Goal: Information Seeking & Learning: Check status

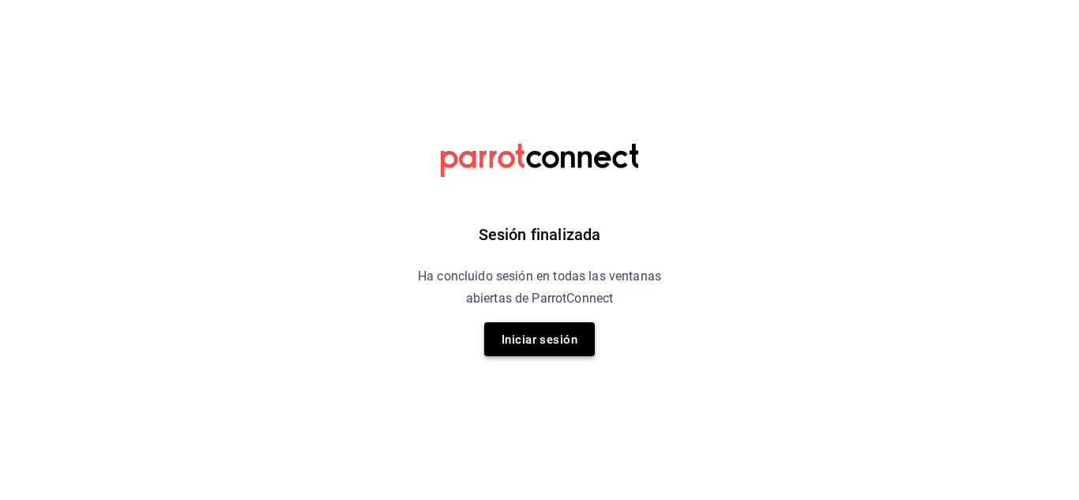
click at [515, 330] on font "Iniciar sesión" at bounding box center [540, 339] width 76 height 21
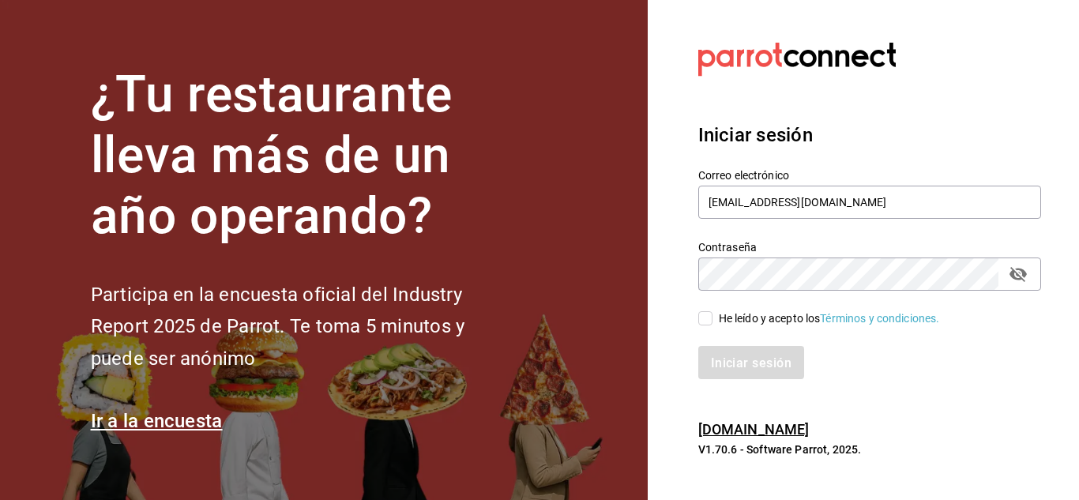
click at [705, 321] on input "He leído y acepto los Términos y condiciones." at bounding box center [705, 318] width 14 height 14
checkbox input "true"
click at [742, 374] on button "Iniciar sesión" at bounding box center [751, 362] width 107 height 33
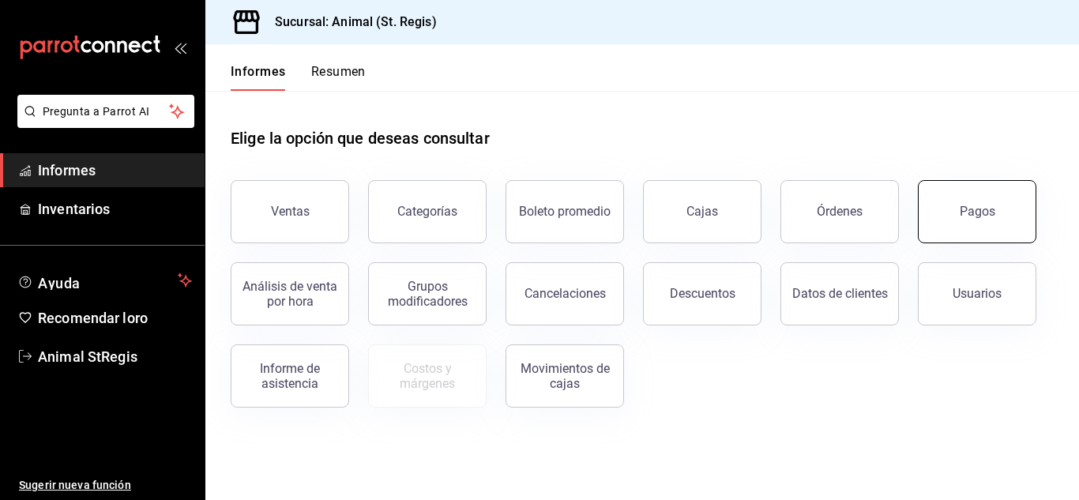
click at [963, 199] on button "Pagos" at bounding box center [977, 211] width 118 height 63
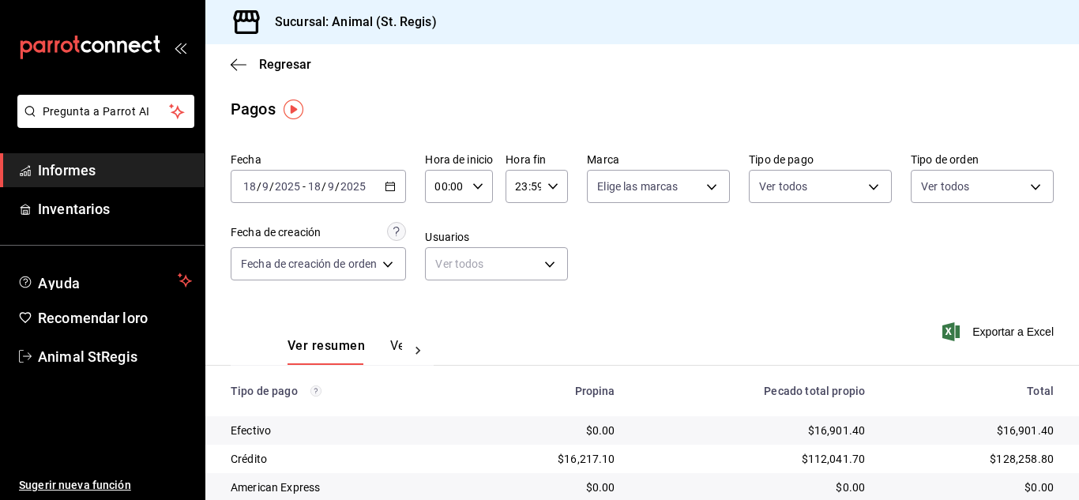
click at [483, 183] on icon "button" at bounding box center [477, 186] width 11 height 11
click at [447, 260] on font "07" at bounding box center [444, 255] width 13 height 13
type input "07:00"
click at [645, 226] on div at bounding box center [539, 250] width 1079 height 500
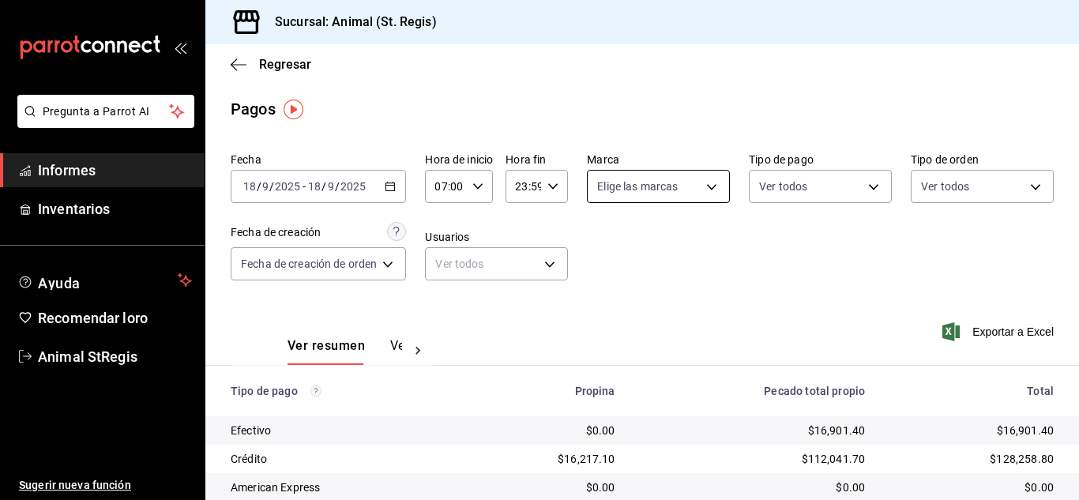
click at [620, 195] on body "Pregunta a Parrot AI Informes Inventarios Ayuda Recomendar loro Animal StRegis …" at bounding box center [539, 250] width 1079 height 500
click at [600, 243] on input "checkbox" at bounding box center [603, 248] width 14 height 14
checkbox input "true"
type input "3f39fcdc-c8c4-4fff-883a-47b345d9391c"
checkbox input "true"
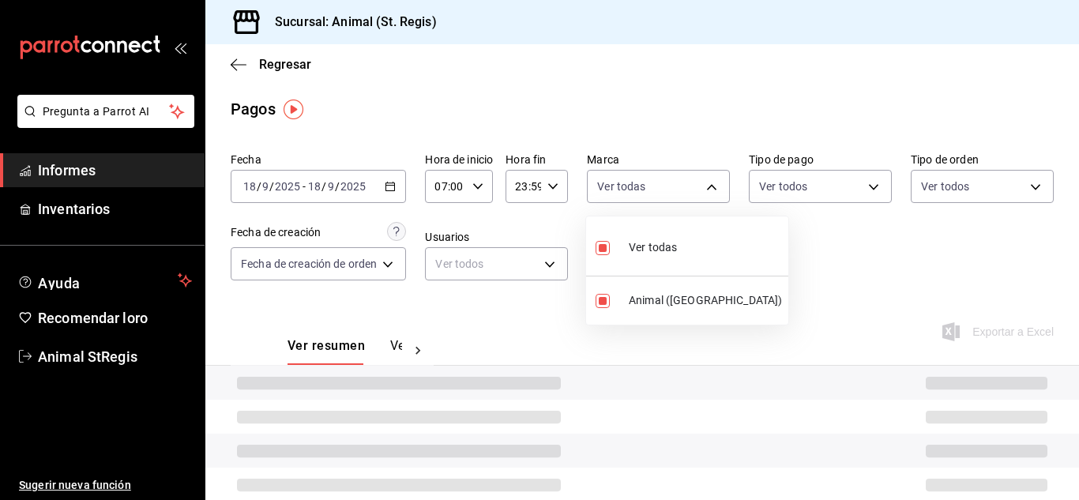
click at [587, 99] on div at bounding box center [539, 250] width 1079 height 500
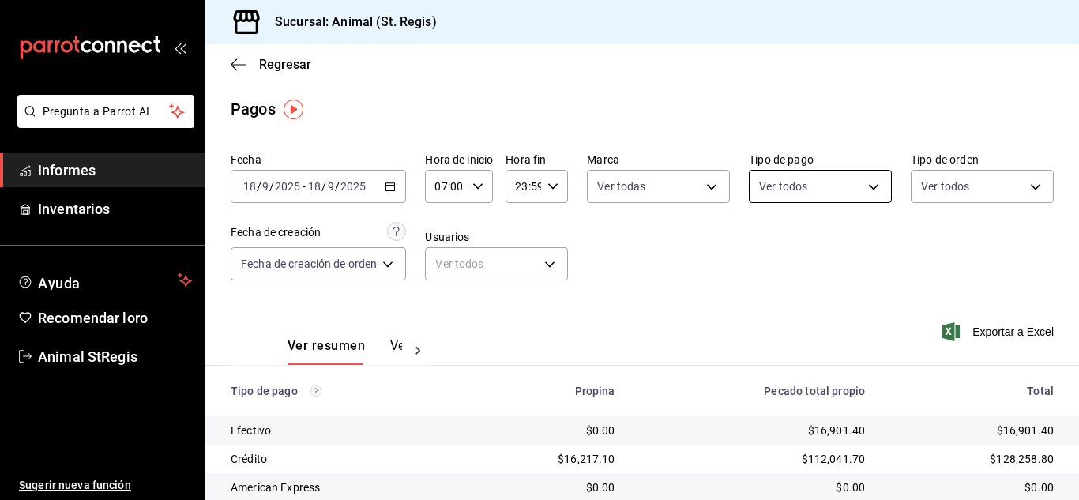
click at [786, 185] on body "Pregunta a Parrot AI Informes Inventarios Ayuda Recomendar loro Animal StRegis …" at bounding box center [539, 250] width 1079 height 500
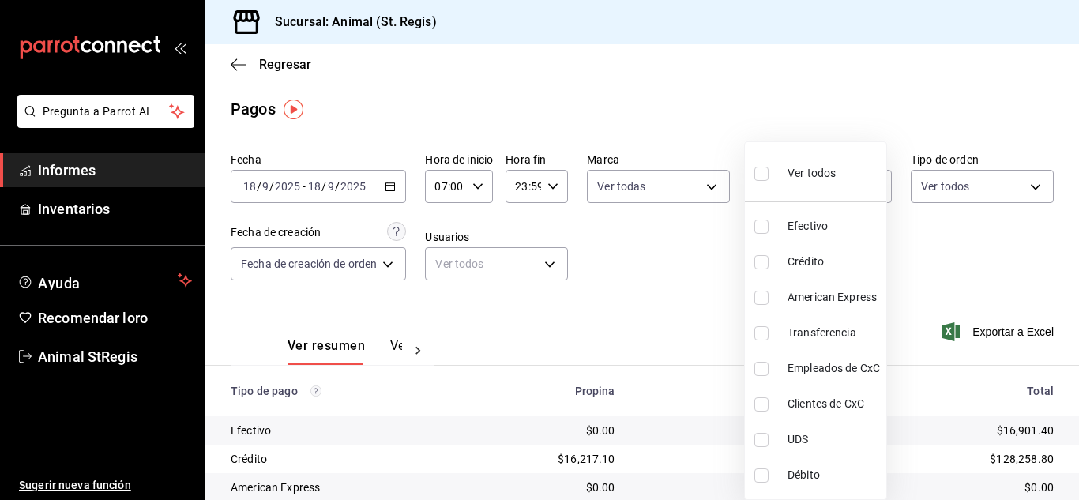
click at [765, 170] on input "checkbox" at bounding box center [761, 174] width 14 height 14
checkbox input "true"
type input "5a0f3365-d715-4940-adc4-656debb7822a,fc07b02b-84a7-4dba-9bff-98bba82b1290,ff2b0…"
checkbox input "true"
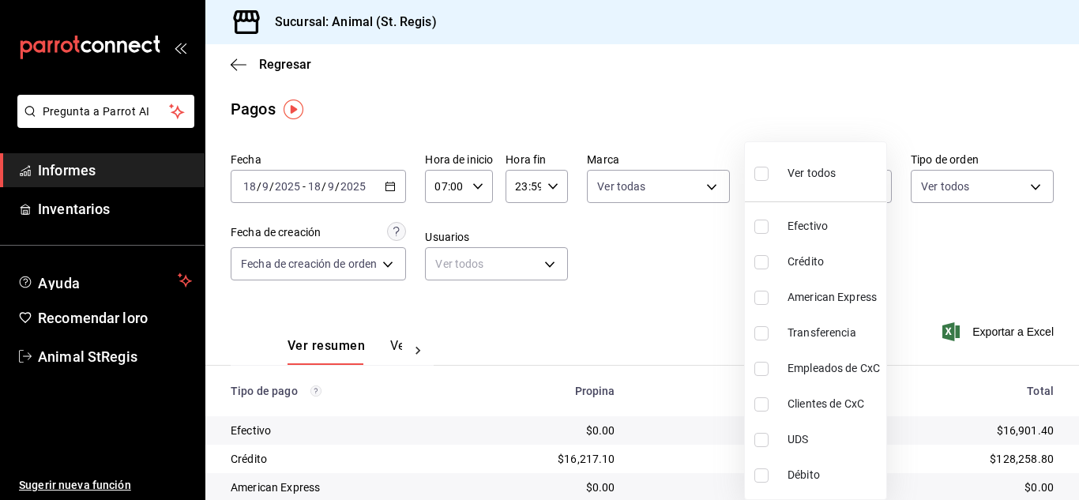
checkbox input "true"
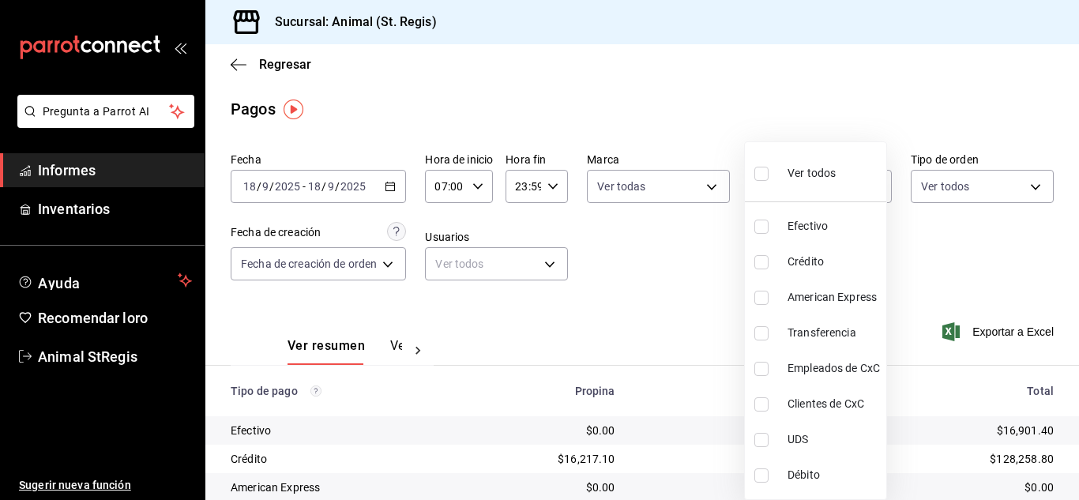
checkbox input "true"
click at [660, 134] on div at bounding box center [539, 250] width 1079 height 500
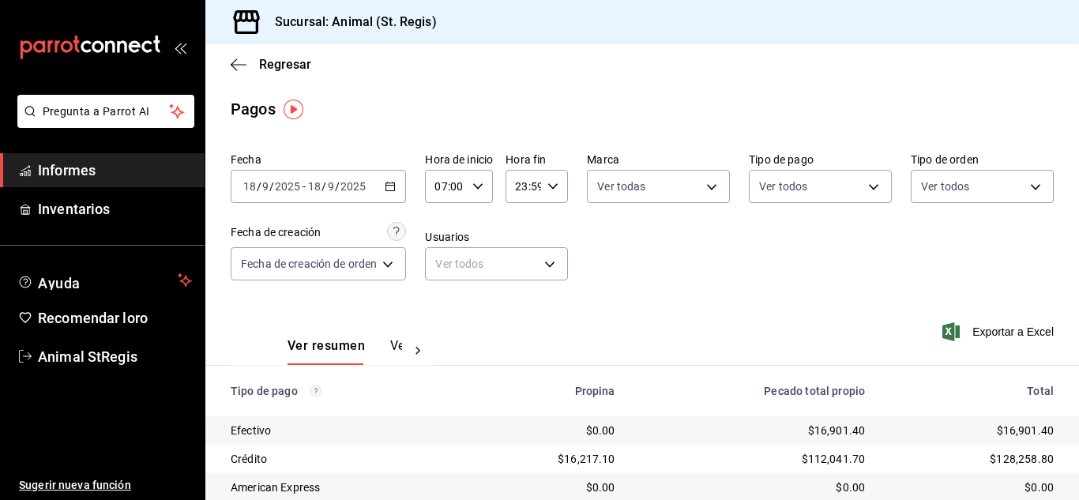
click at [660, 134] on main "Regresar Pagos Fecha 2025-09-18 18 / 9 / 2025 - 2025-09-18 18 / 9 / 2025 Hora d…" at bounding box center [642, 370] width 874 height 653
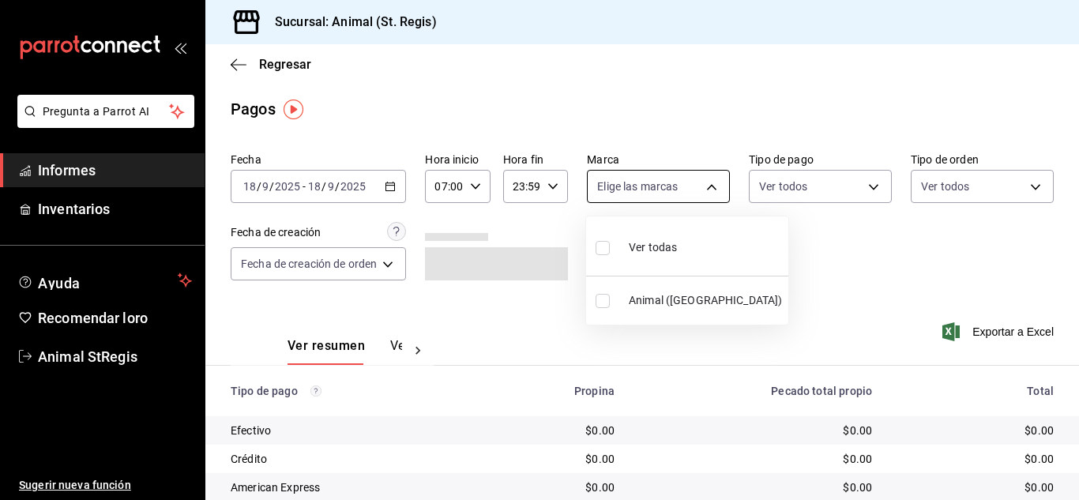
click at [623, 194] on body "Pregunta a Parrot AI Informes Inventarios Ayuda Recomendar loro Animal StRegis …" at bounding box center [539, 250] width 1079 height 500
click at [605, 249] on input "checkbox" at bounding box center [603, 248] width 14 height 14
checkbox input "true"
type input "3f39fcdc-c8c4-4fff-883a-47b345d9391c"
checkbox input "true"
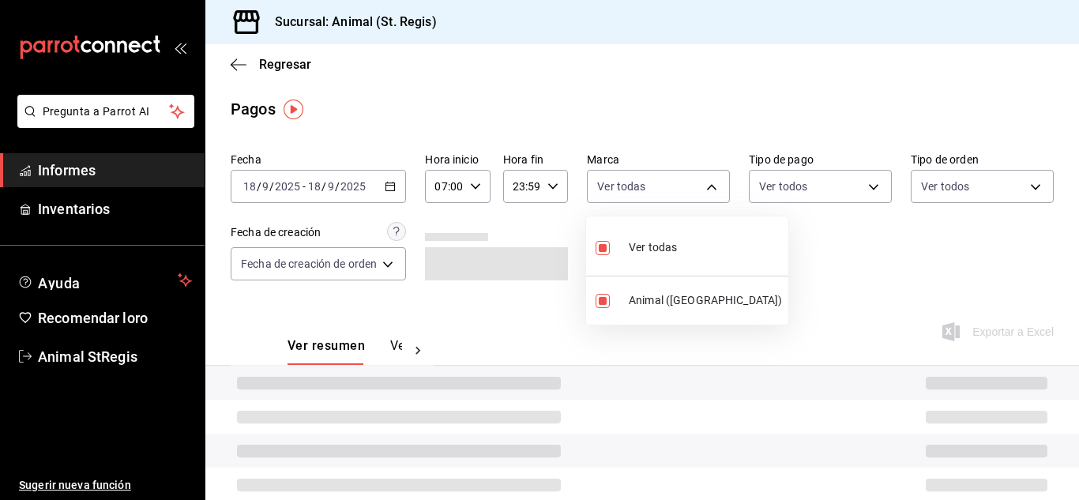
drag, startPoint x: 779, startPoint y: 243, endPoint x: 785, endPoint y: 211, distance: 33.0
click at [779, 242] on div at bounding box center [539, 250] width 1079 height 500
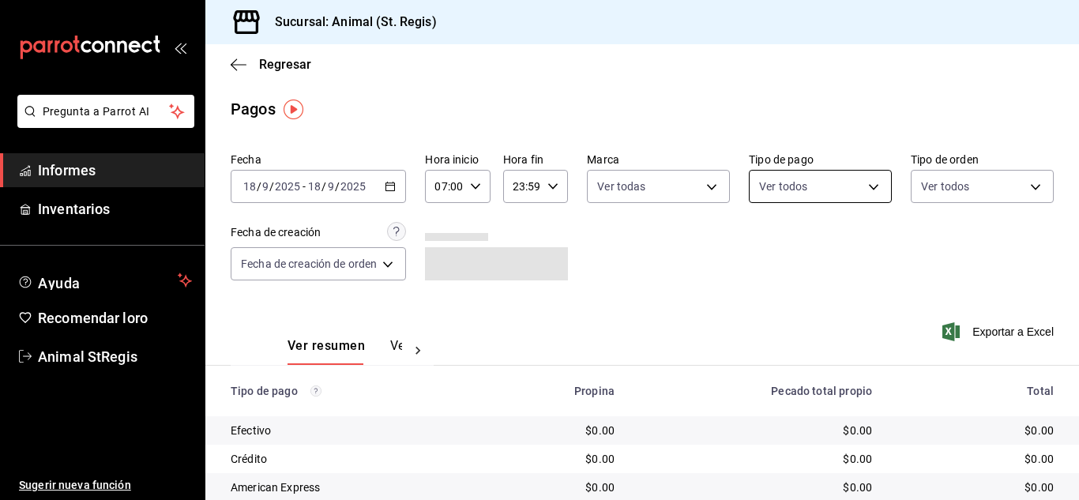
click at [787, 193] on body "Pregunta a Parrot AI Informes Inventarios Ayuda Recomendar loro Animal StRegis …" at bounding box center [539, 250] width 1079 height 500
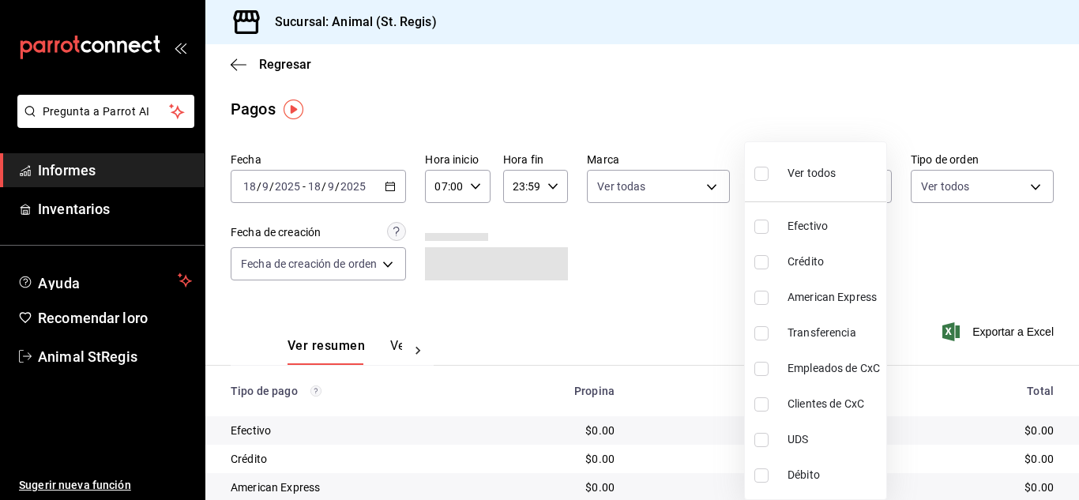
click at [757, 179] on input "checkbox" at bounding box center [761, 174] width 14 height 14
checkbox input "true"
type input "5a0f3365-d715-4940-adc4-656debb7822a,fc07b02b-84a7-4dba-9bff-98bba82b1290,ff2b0…"
checkbox input "true"
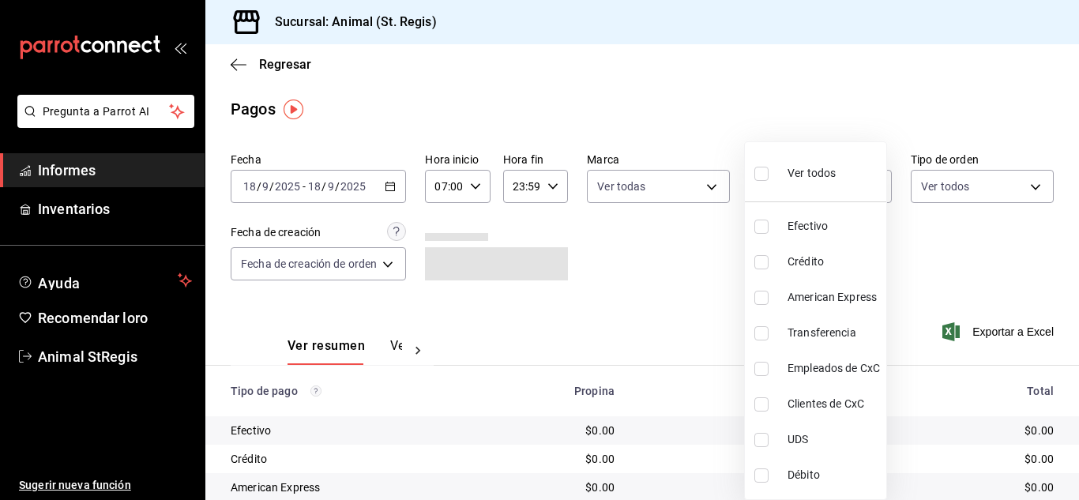
checkbox input "true"
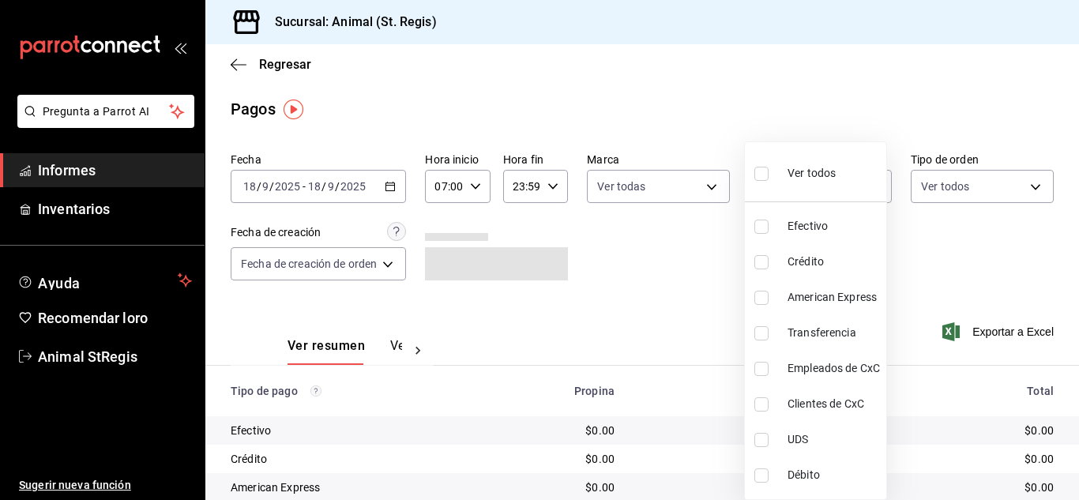
checkbox input "true"
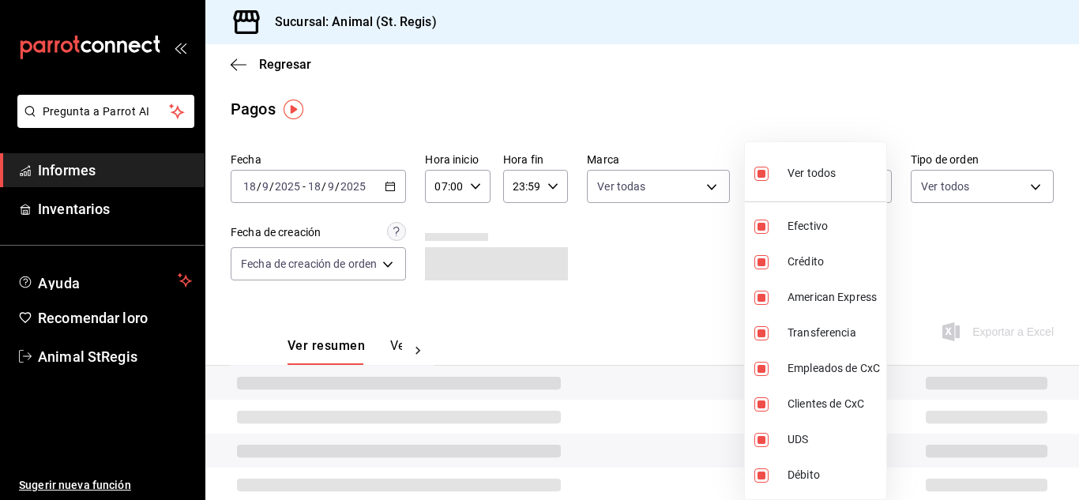
click at [791, 95] on div at bounding box center [539, 250] width 1079 height 500
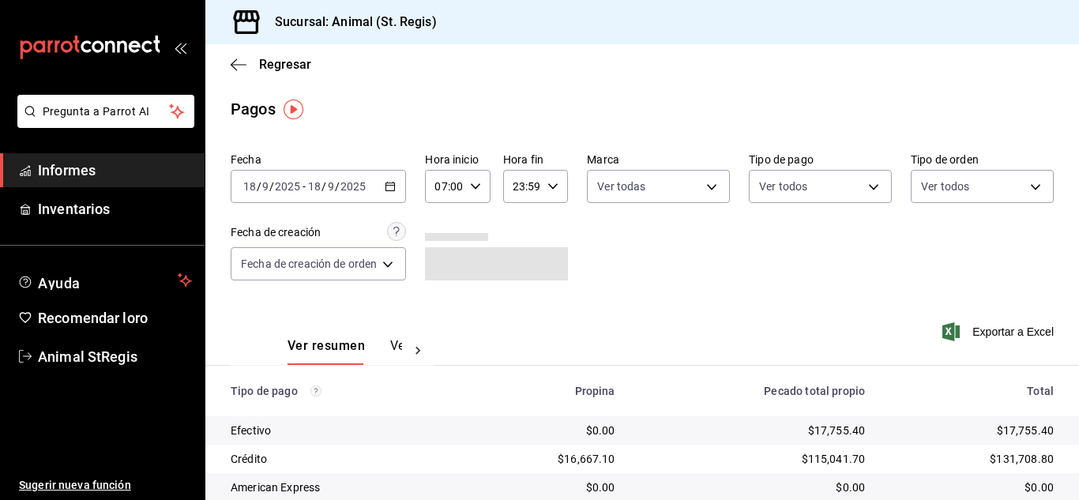
click at [892, 74] on div "Regresar" at bounding box center [642, 64] width 874 height 40
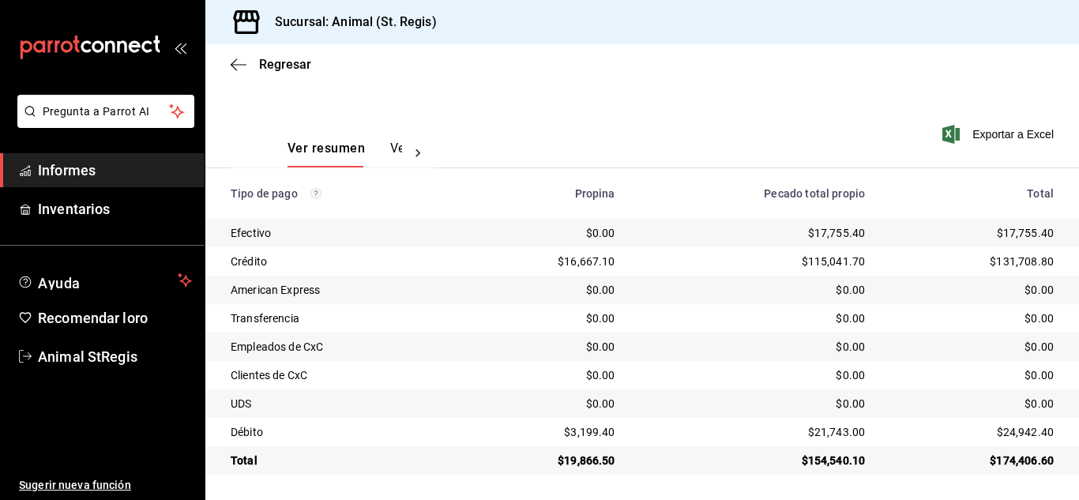
scroll to position [198, 0]
